Goal: Transaction & Acquisition: Register for event/course

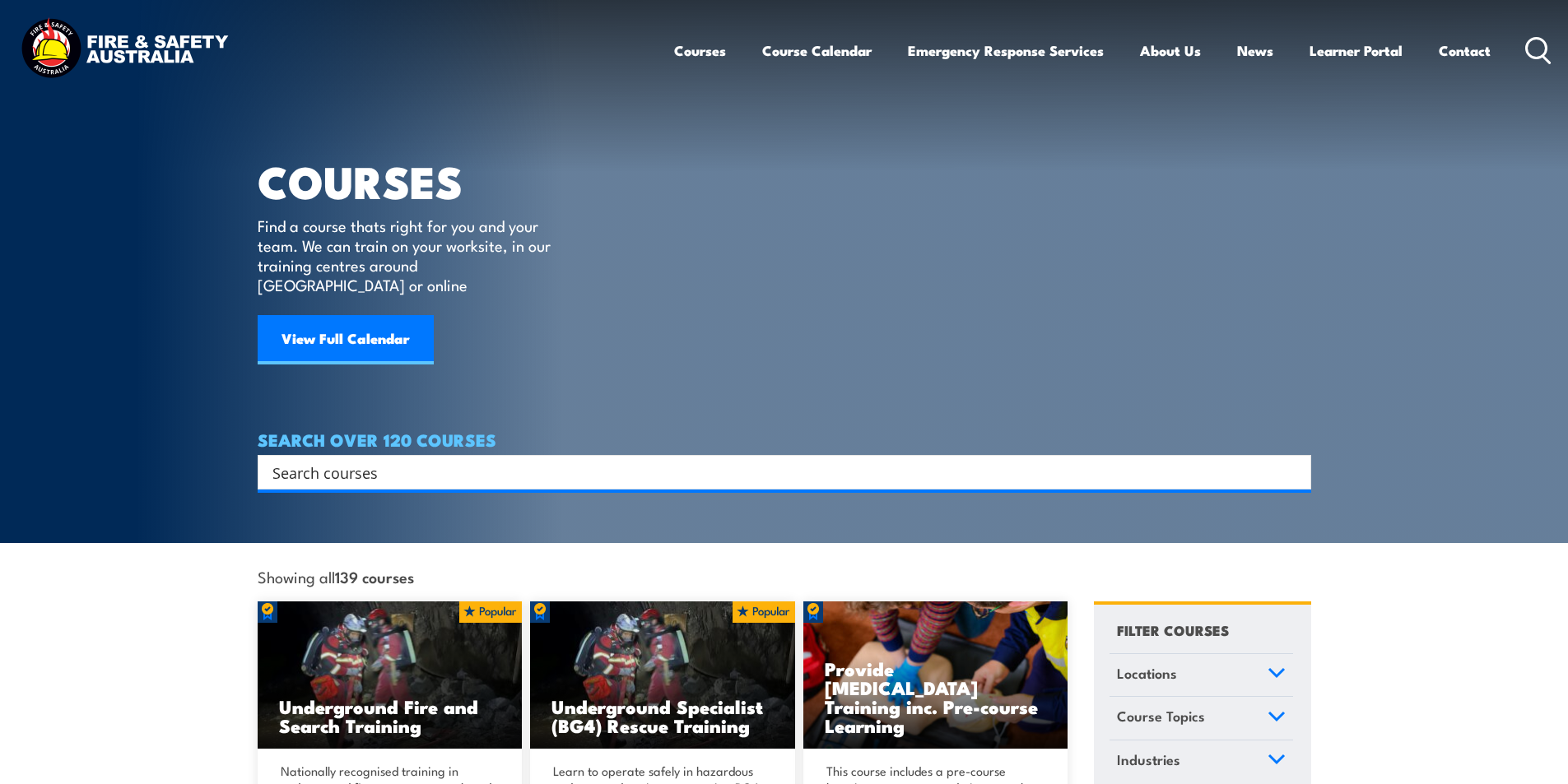
click at [385, 460] on input "Search input" at bounding box center [773, 472] width 1003 height 25
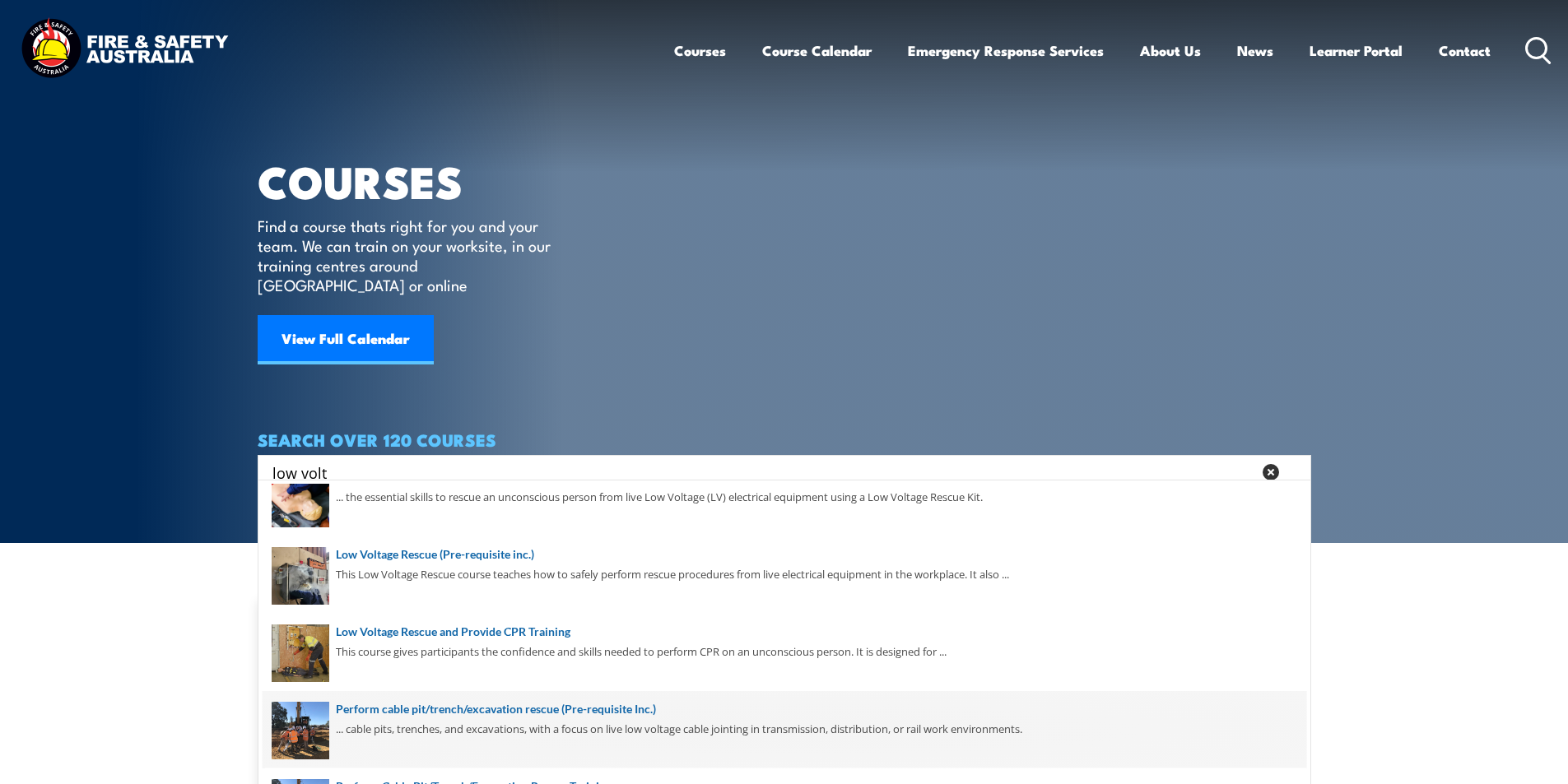
scroll to position [232, 0]
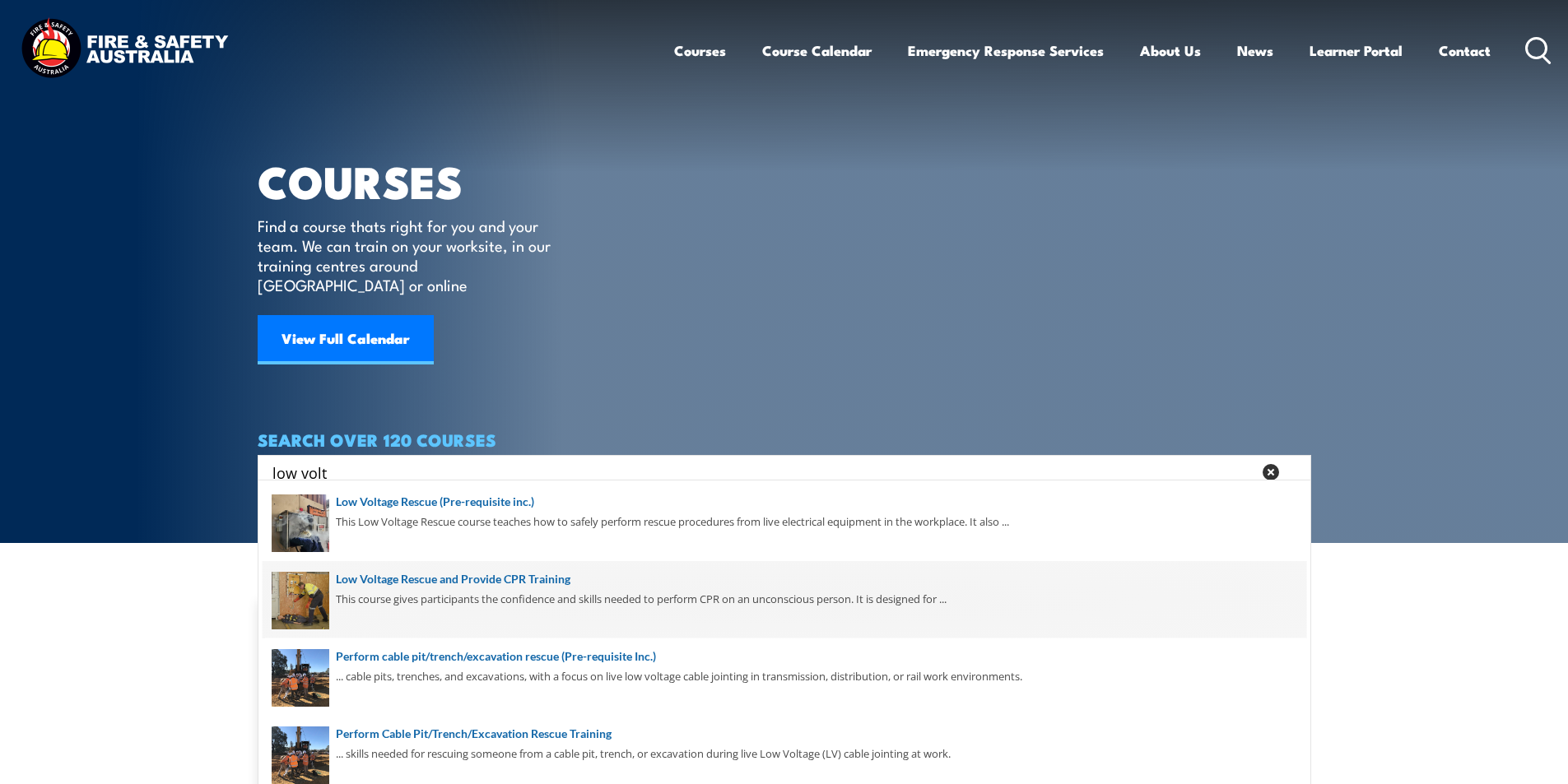
type input "low volt"
click at [537, 581] on span at bounding box center [784, 599] width 1044 height 77
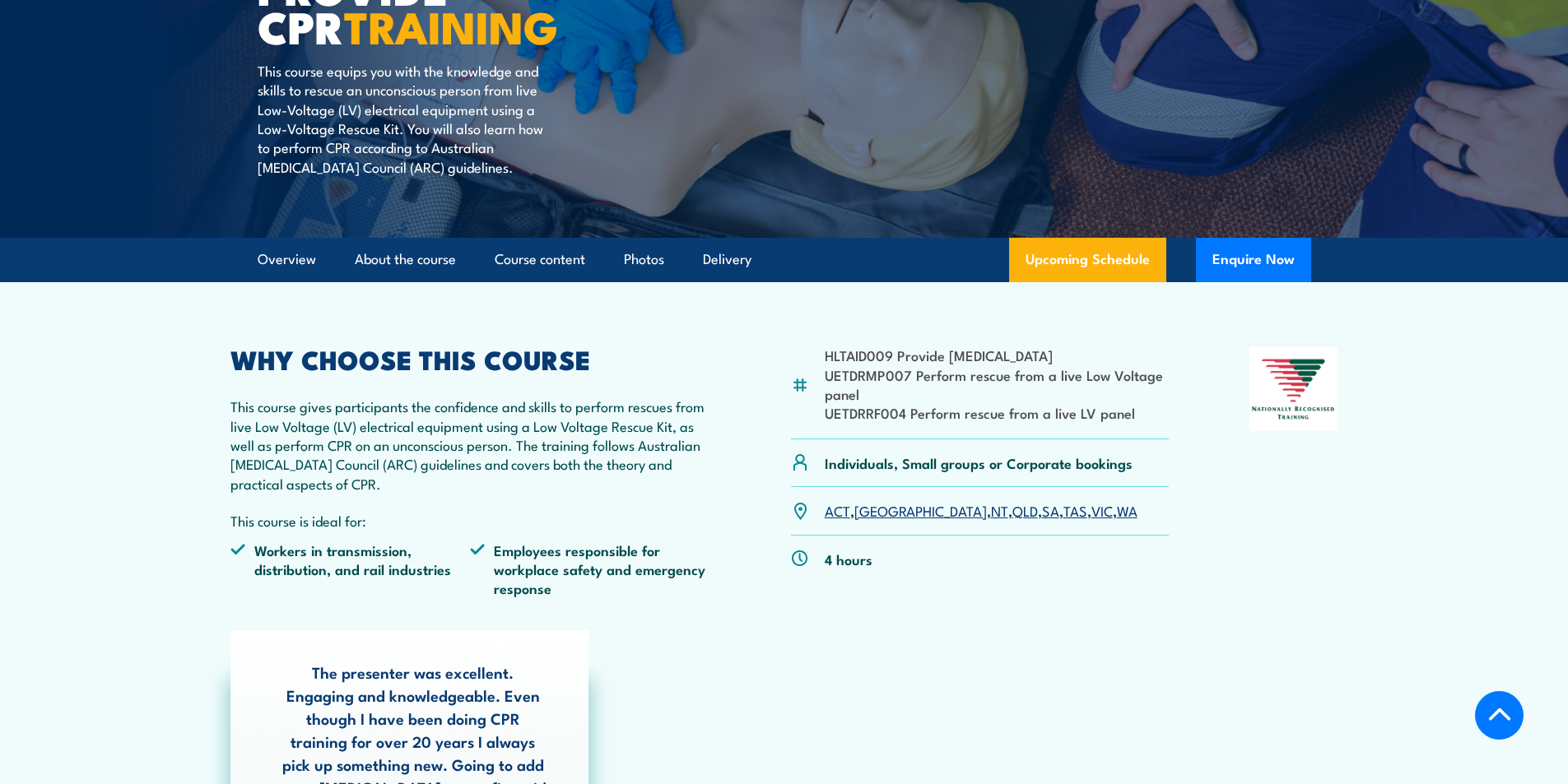
scroll to position [411, 0]
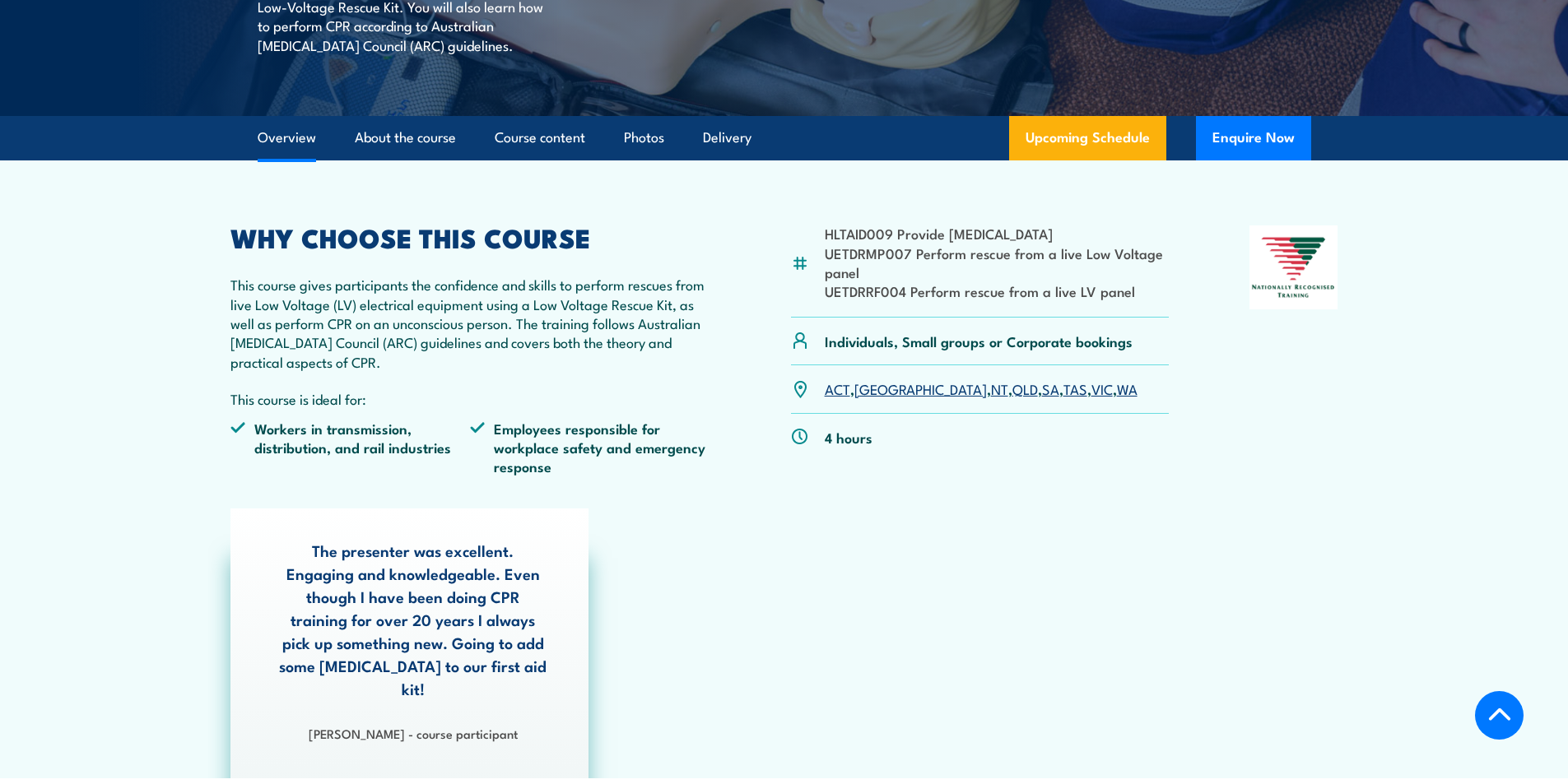
click at [1012, 389] on link "QLD" at bounding box center [1025, 389] width 25 height 20
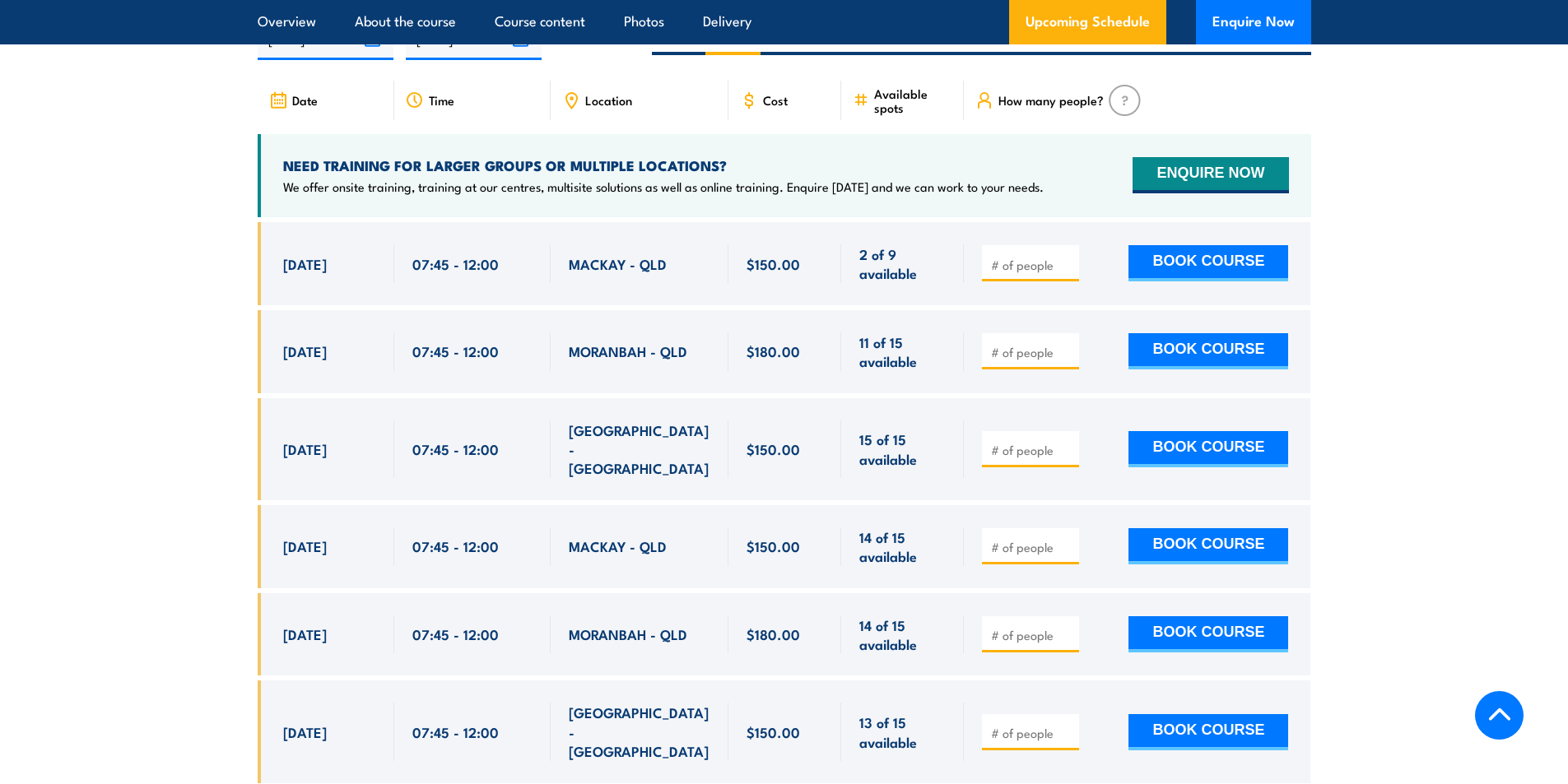
scroll to position [2852, 0]
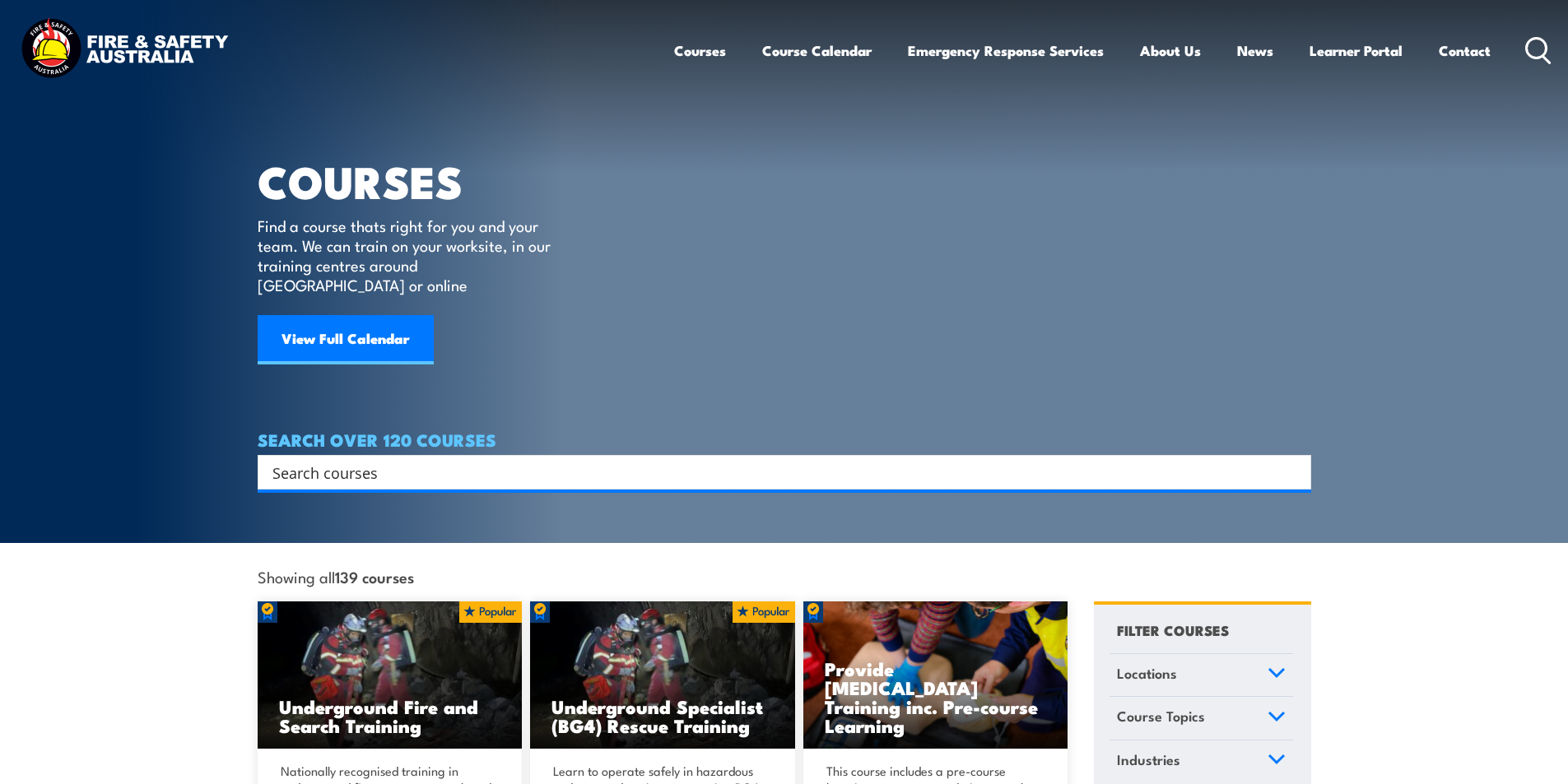
click at [365, 460] on input "Search input" at bounding box center [773, 472] width 1003 height 25
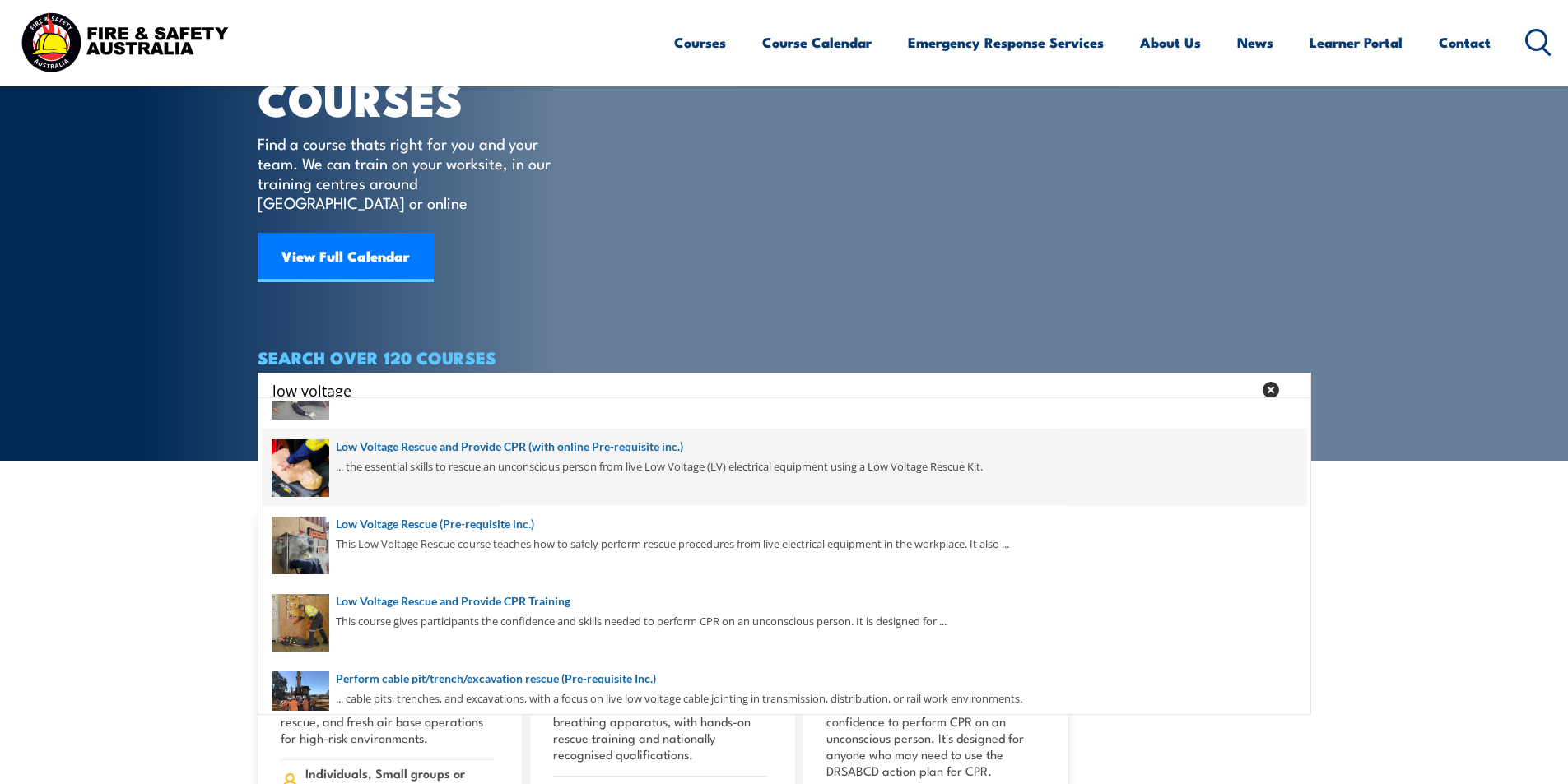
scroll to position [232, 0]
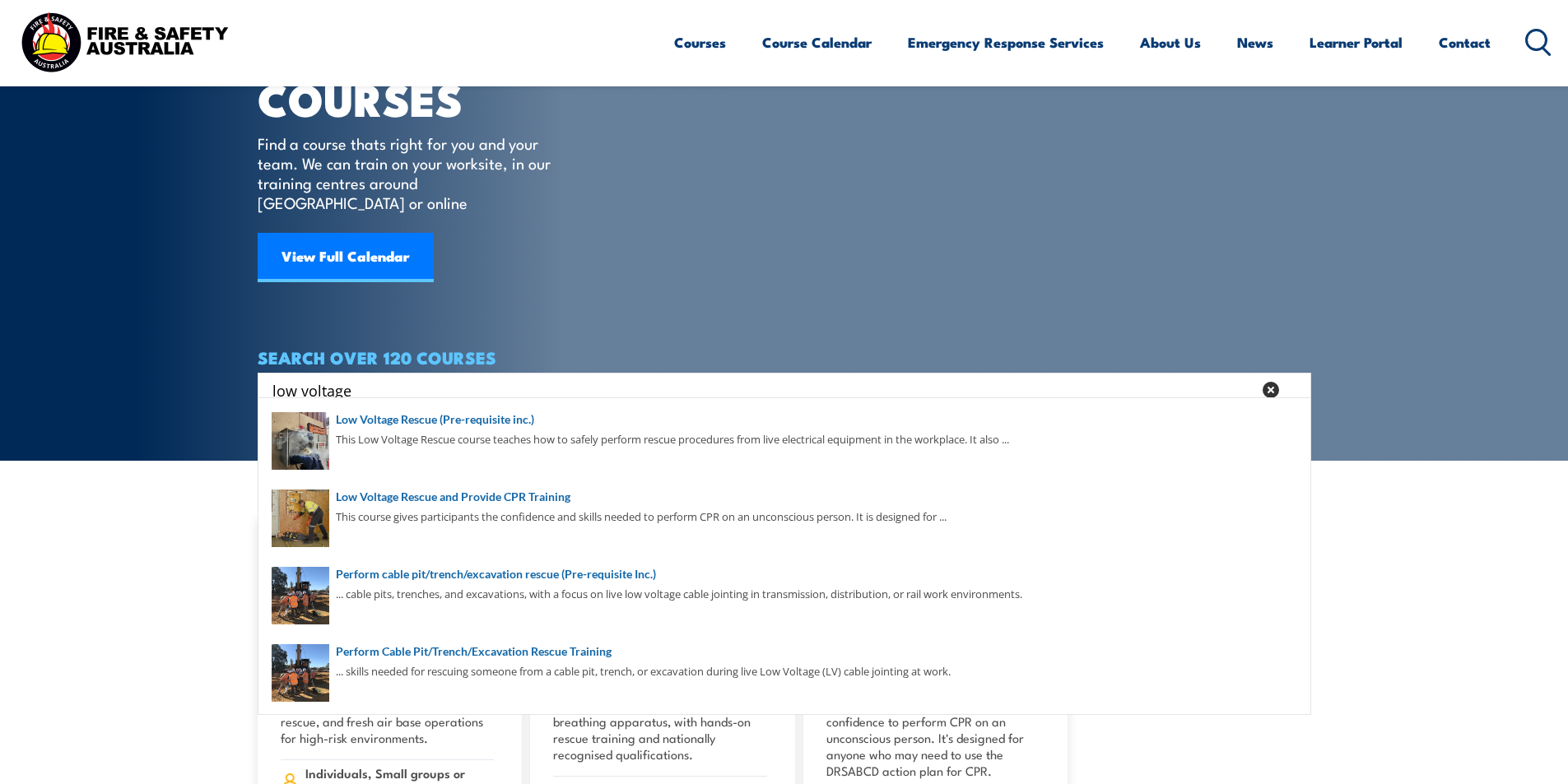
drag, startPoint x: 400, startPoint y: 366, endPoint x: 236, endPoint y: 364, distance: 164.0
click at [236, 364] on section "COURSES Find a course thats right for you and your team. We can train on your w…" at bounding box center [784, 189] width 1568 height 543
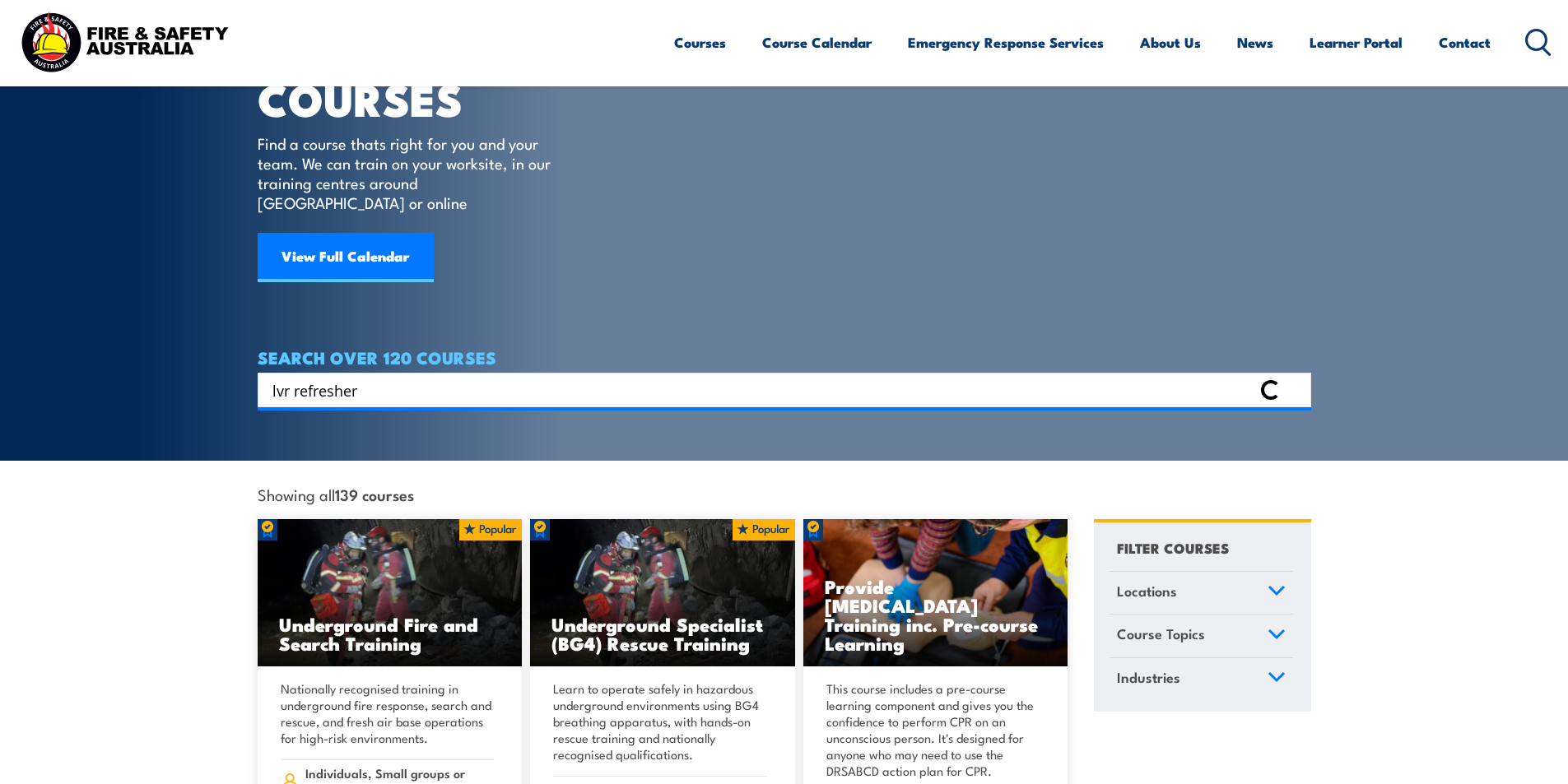
scroll to position [0, 0]
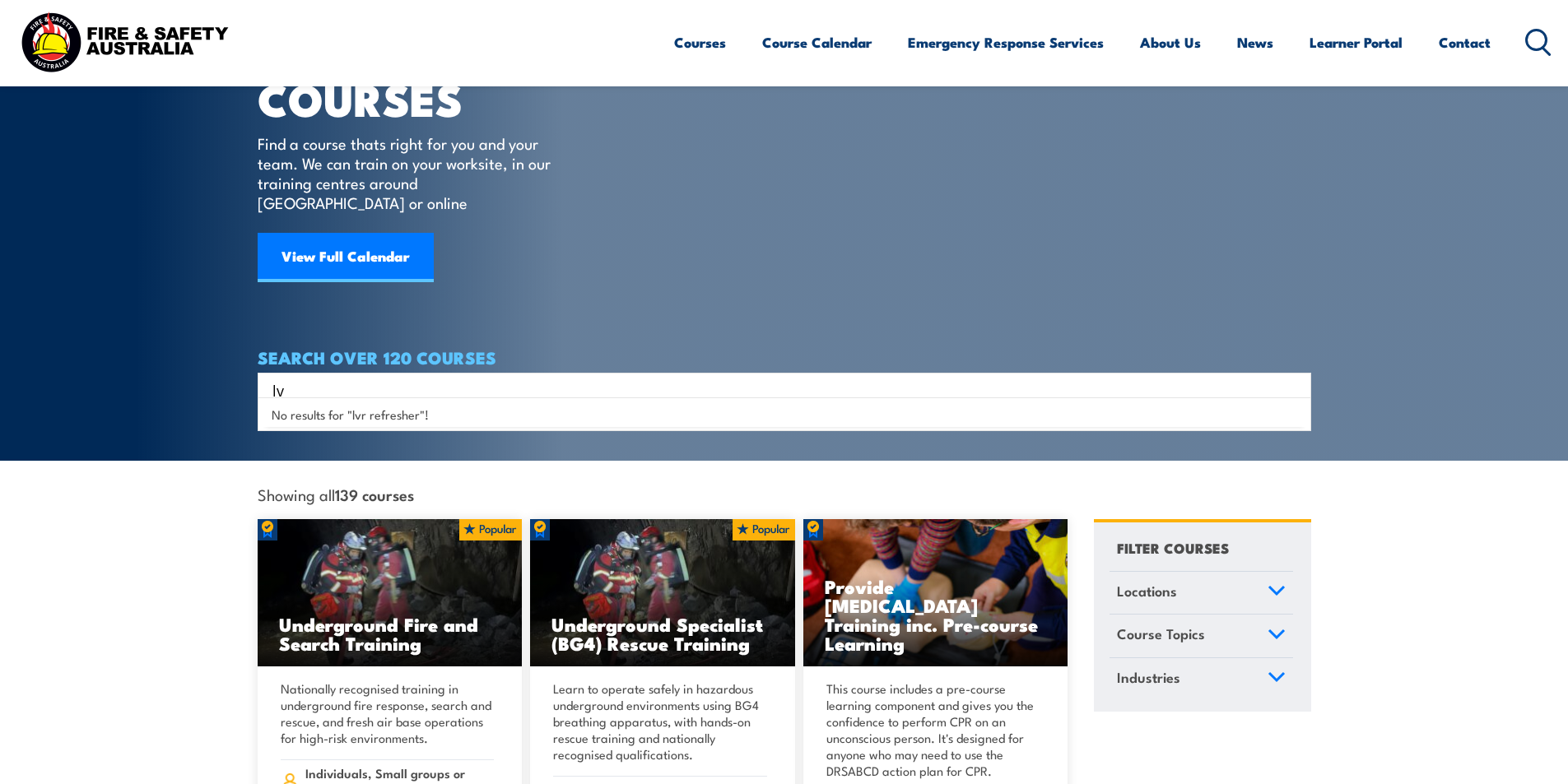
type input "l"
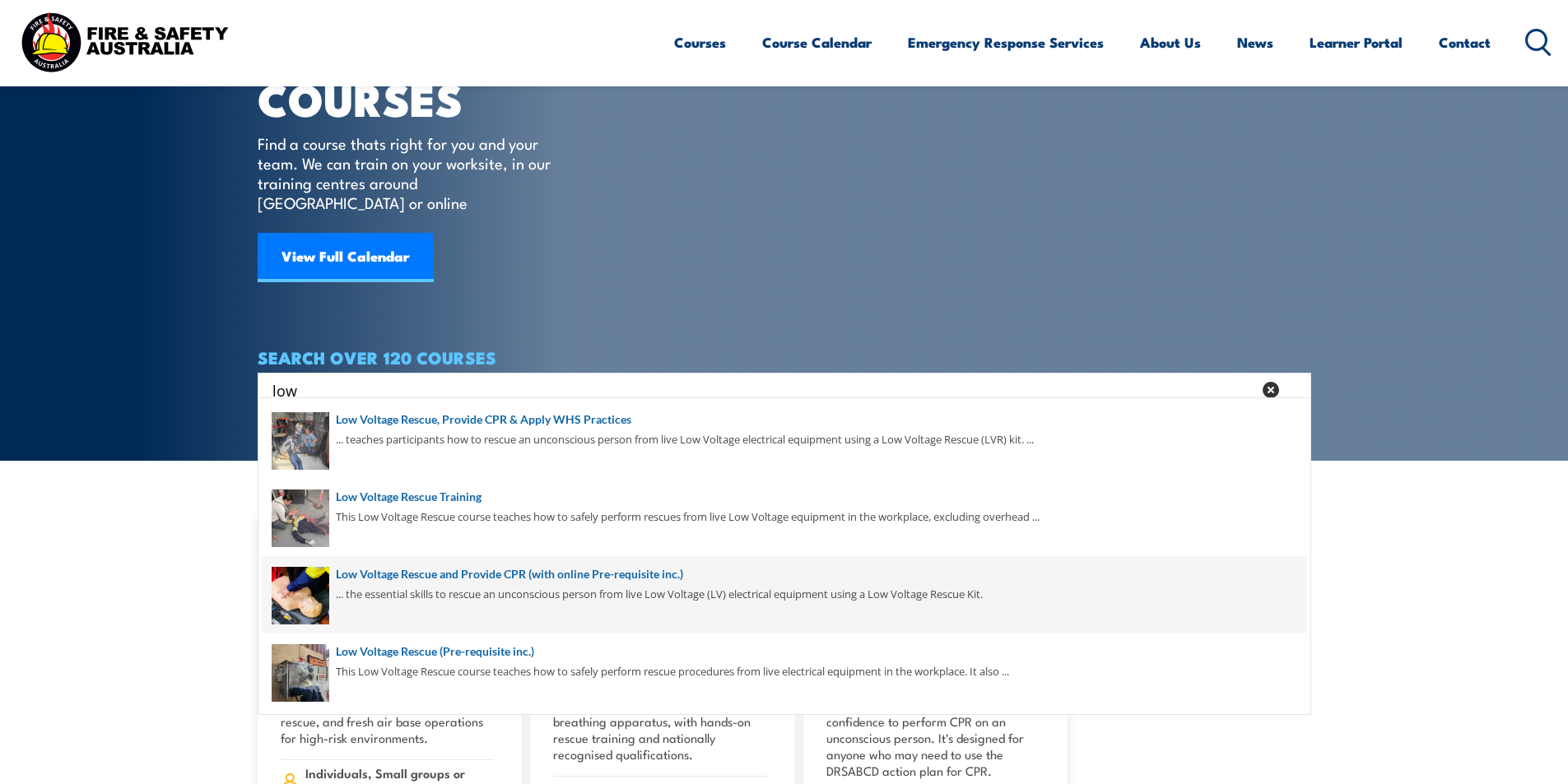
type input "low"
click at [513, 573] on span at bounding box center [784, 595] width 1044 height 77
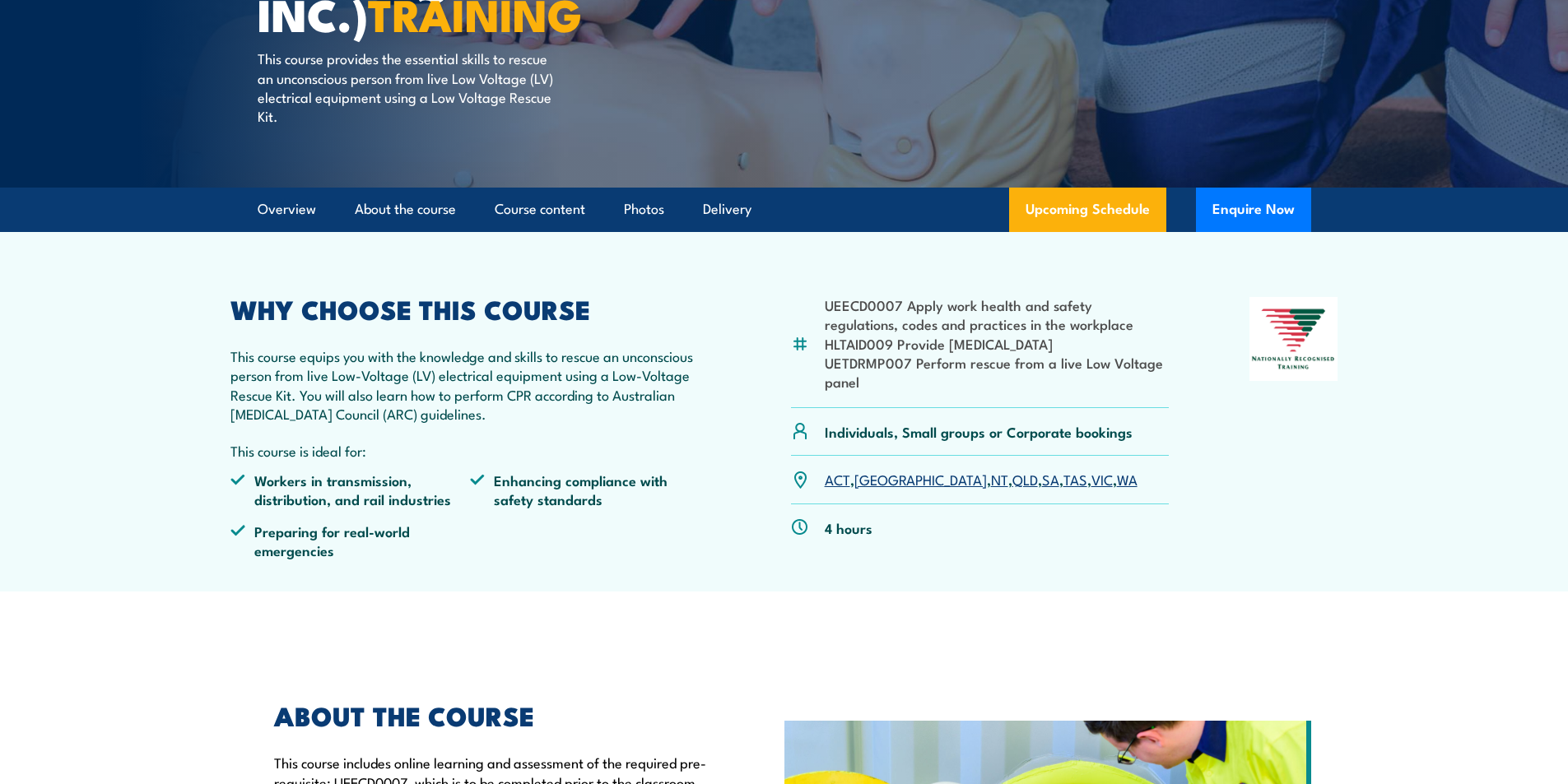
scroll to position [494, 0]
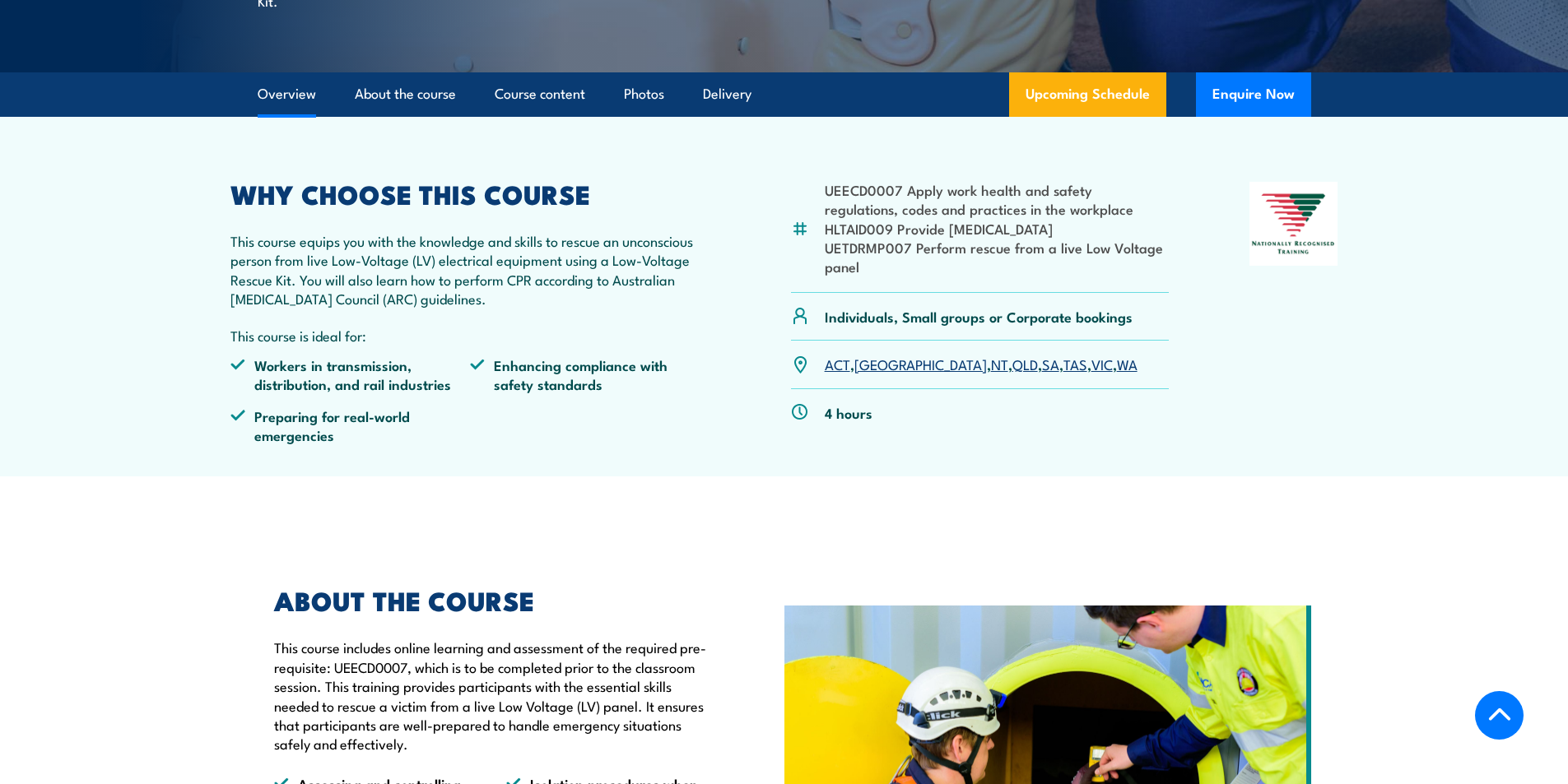
click at [1012, 361] on link "QLD" at bounding box center [1025, 364] width 25 height 20
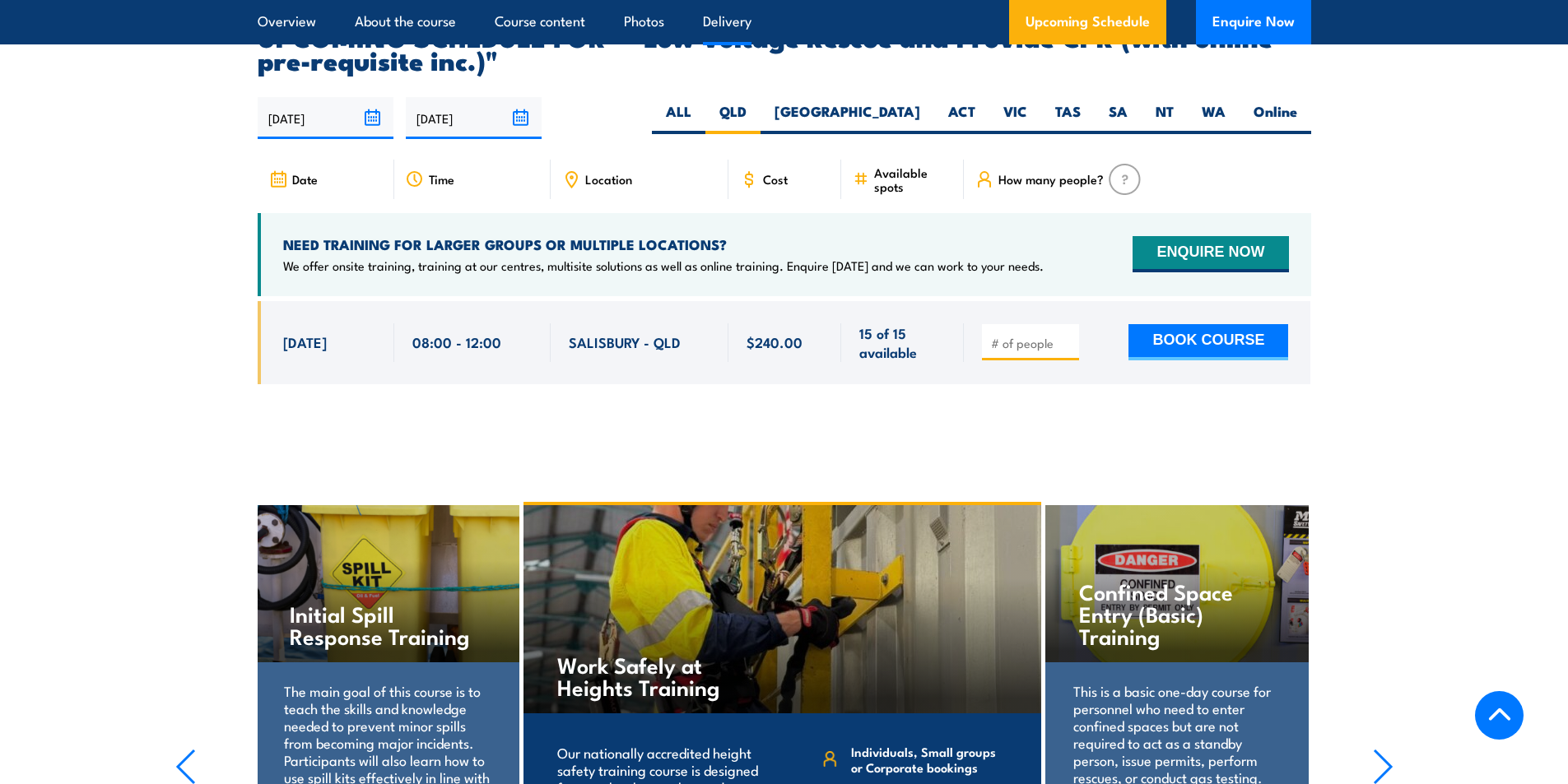
scroll to position [2714, 0]
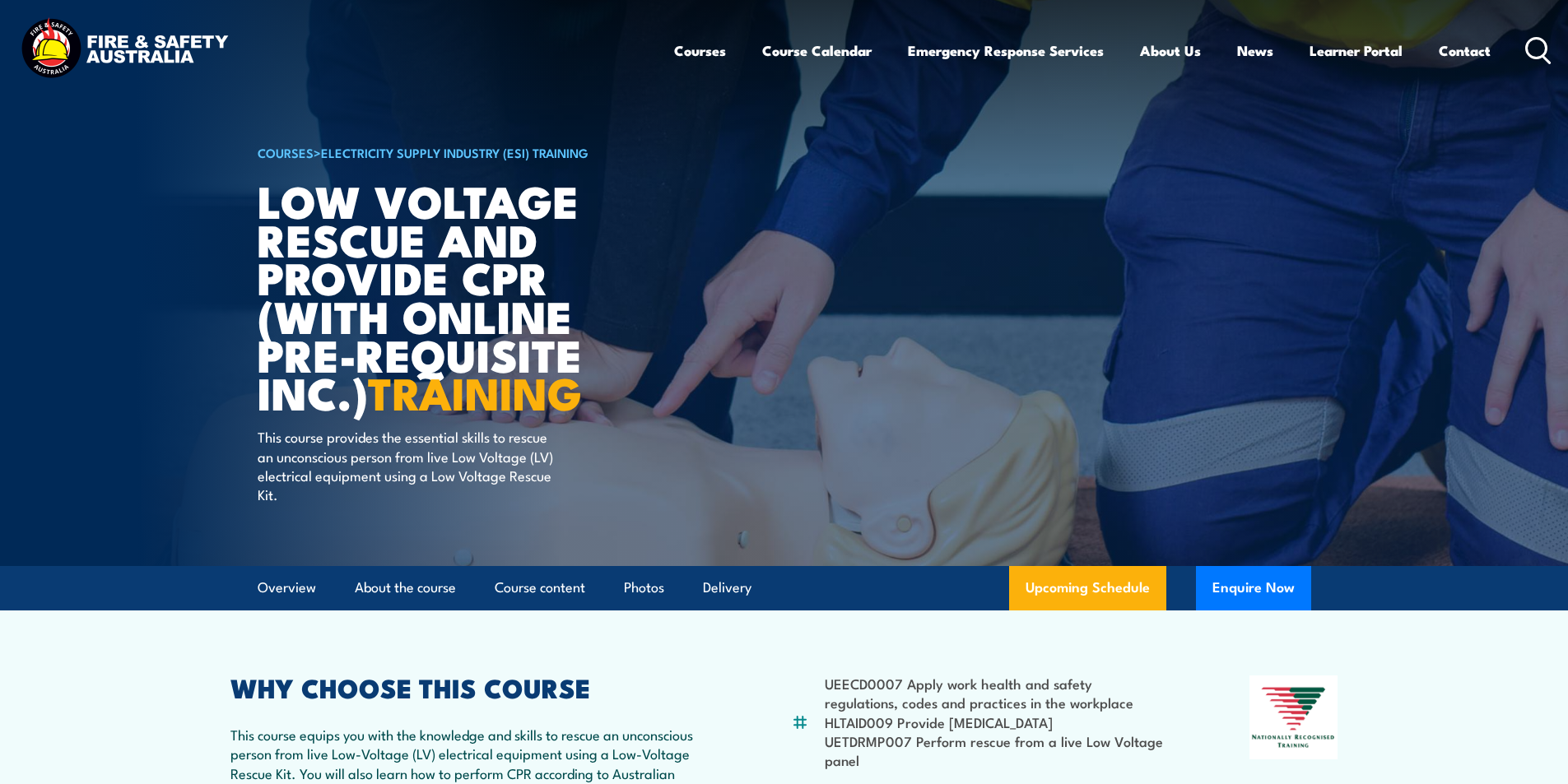
click at [1529, 39] on icon at bounding box center [1538, 50] width 26 height 27
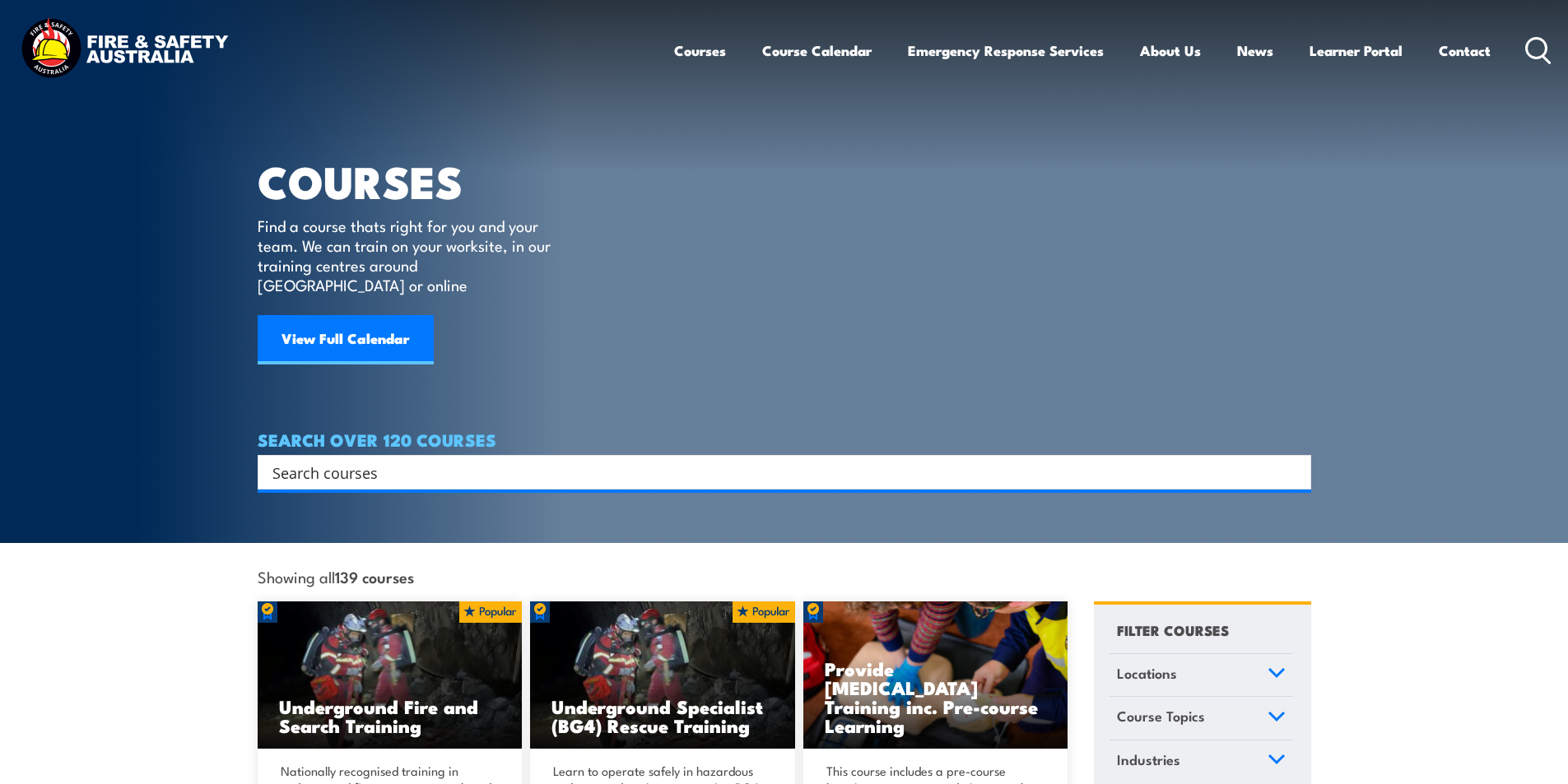
click at [471, 460] on input "Search input" at bounding box center [773, 472] width 1003 height 25
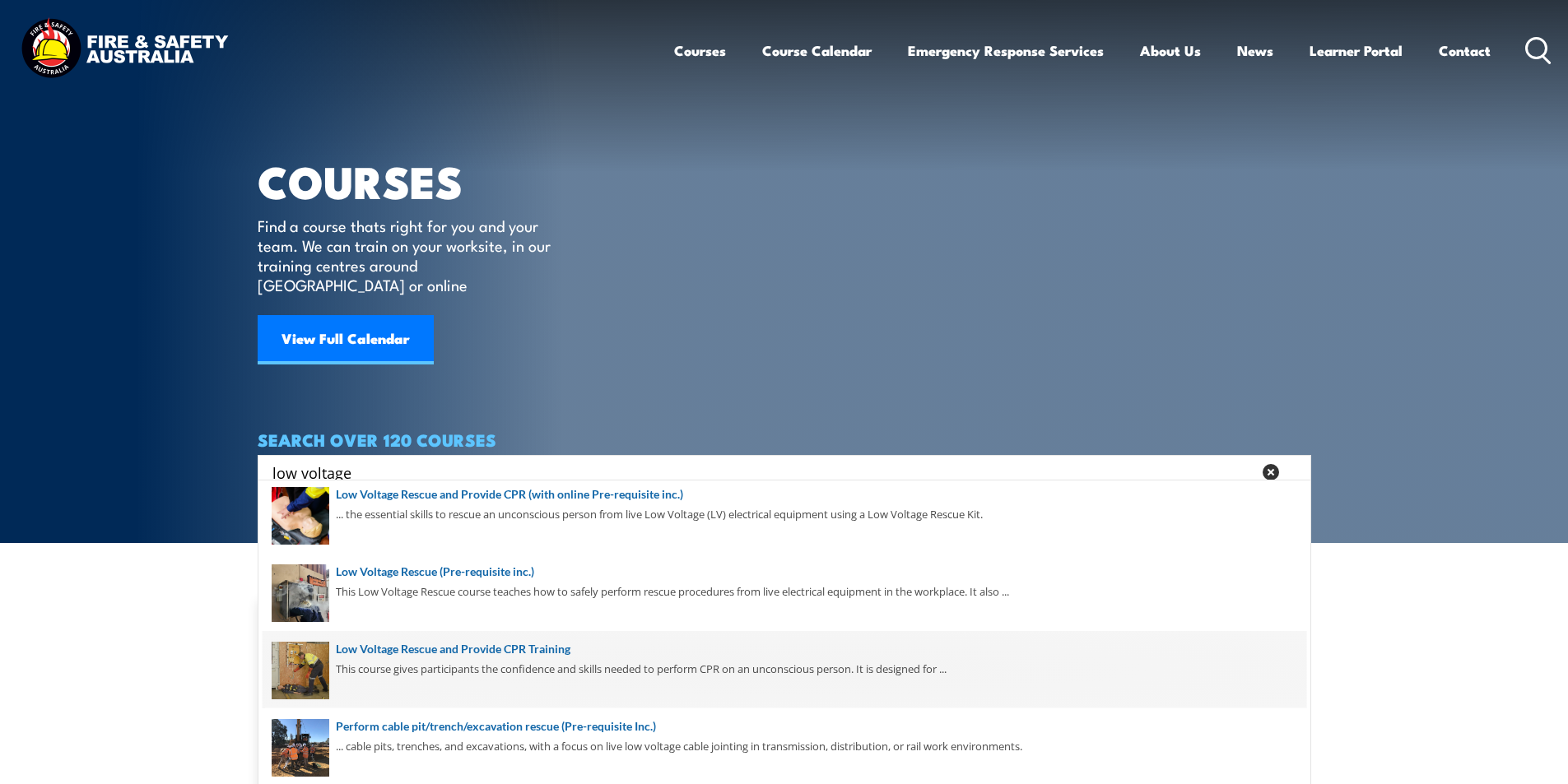
scroll to position [165, 0]
type input "low voltage"
click at [540, 642] on span at bounding box center [784, 668] width 1044 height 77
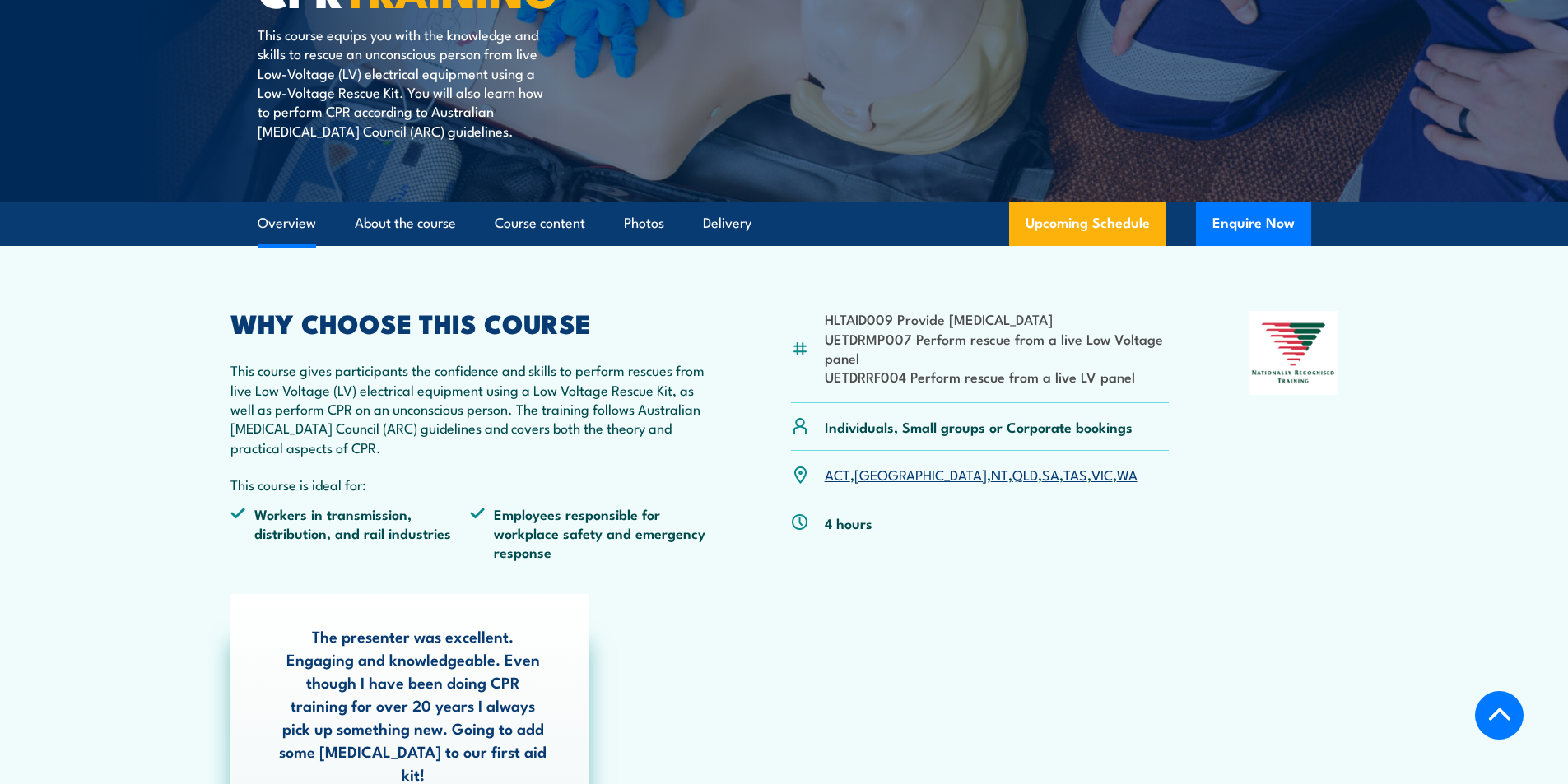
scroll to position [411, 0]
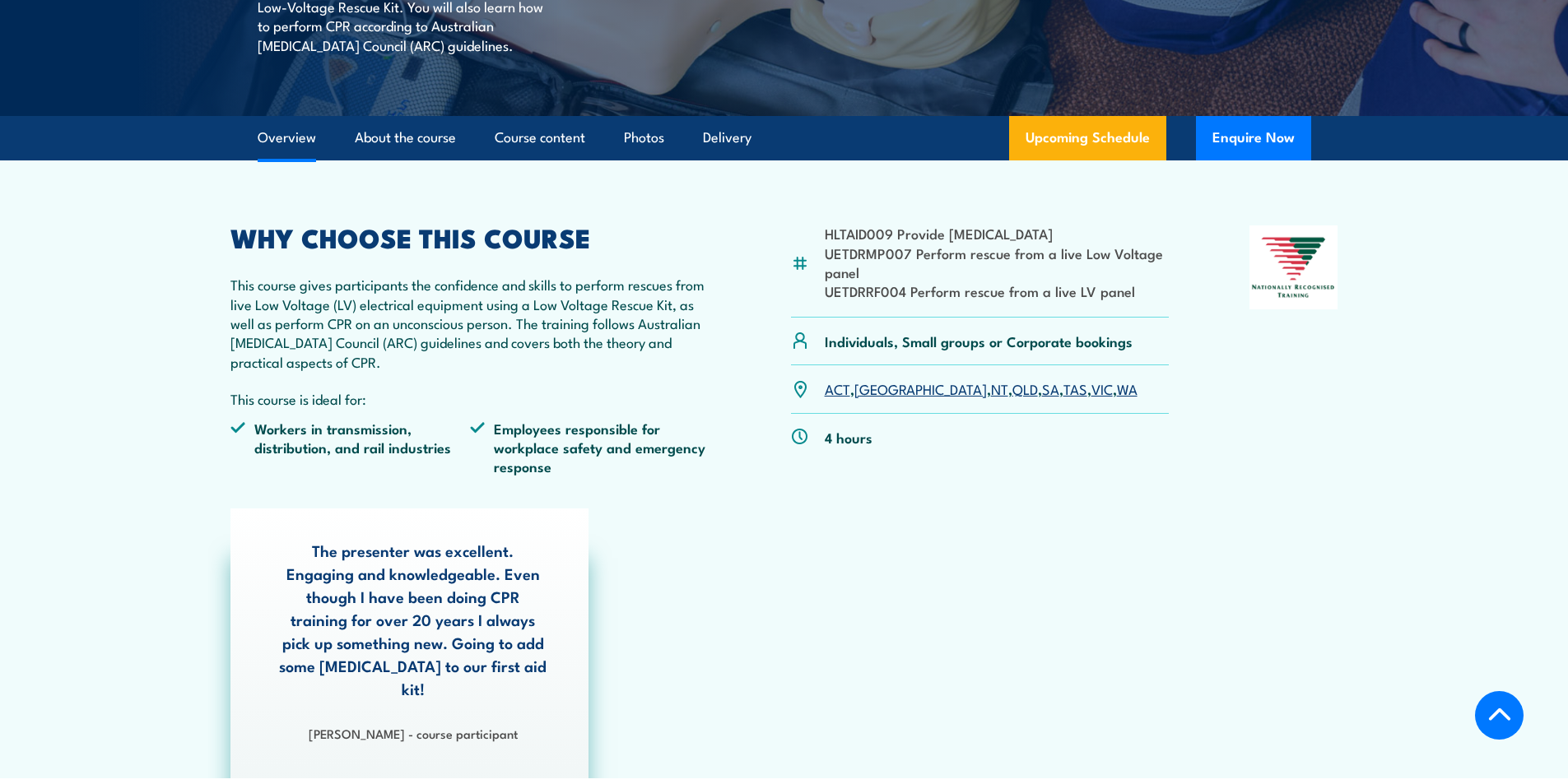
click at [1012, 388] on link "QLD" at bounding box center [1025, 389] width 25 height 20
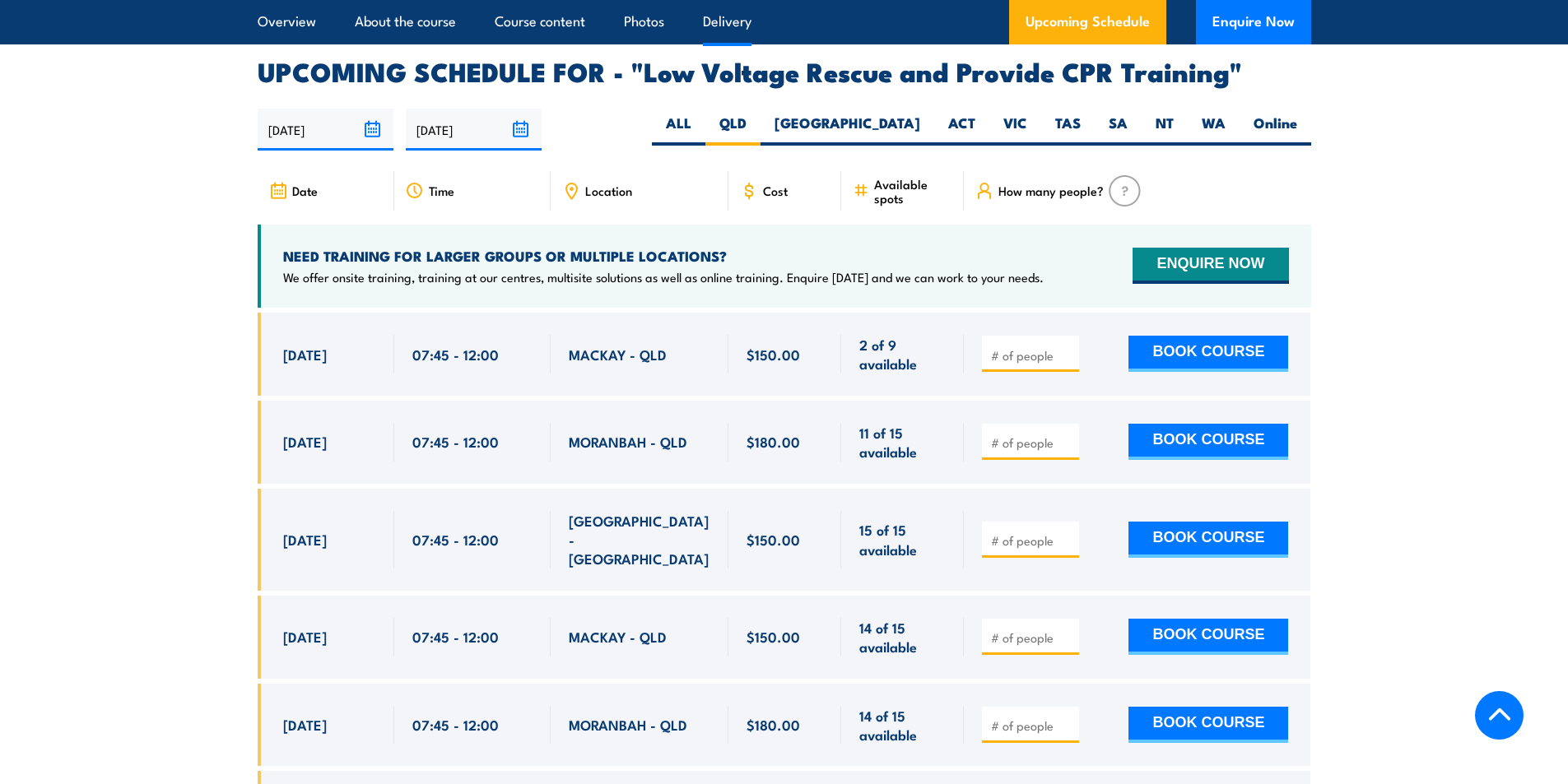
scroll to position [2852, 0]
